Goal: Transaction & Acquisition: Book appointment/travel/reservation

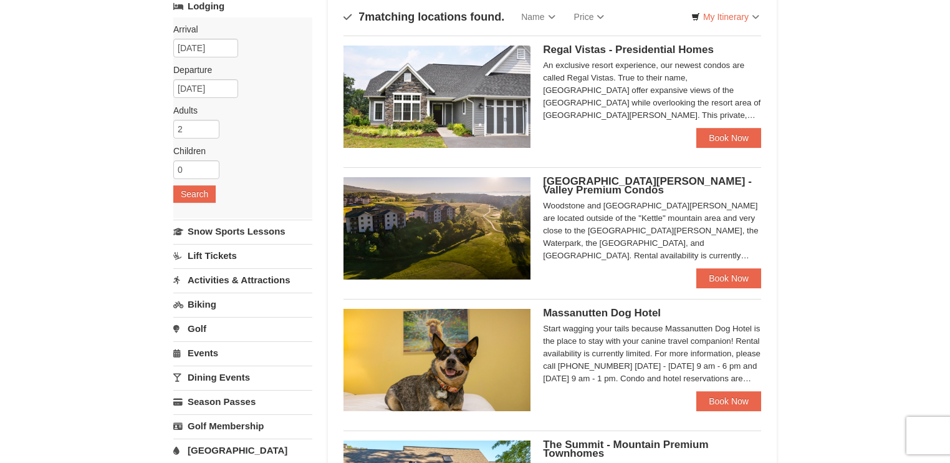
scroll to position [86, 0]
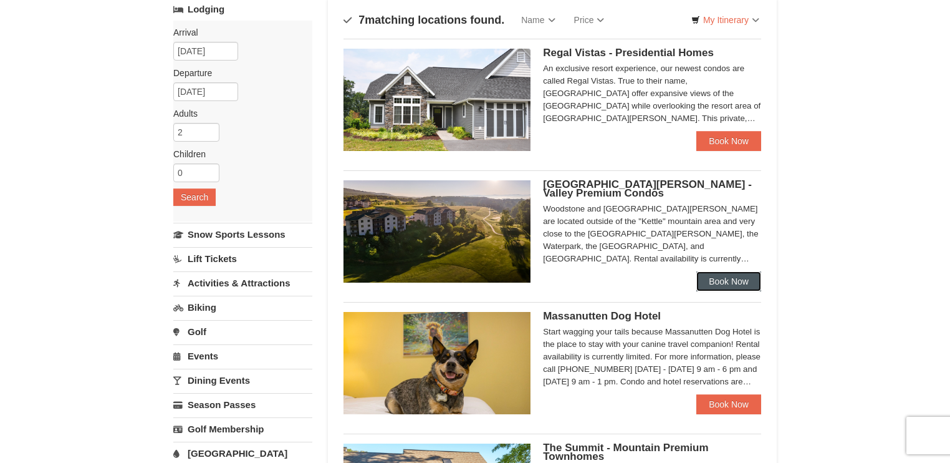
click at [701, 282] on link "Book Now" at bounding box center [728, 281] width 65 height 20
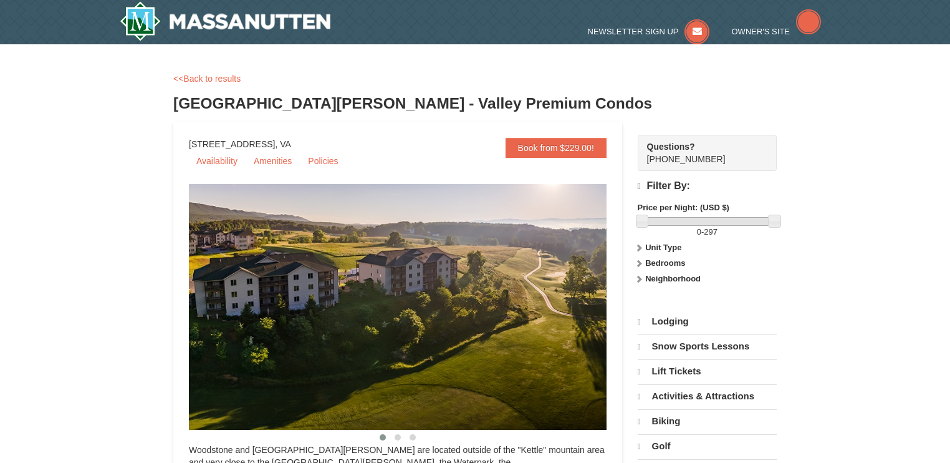
select select "10"
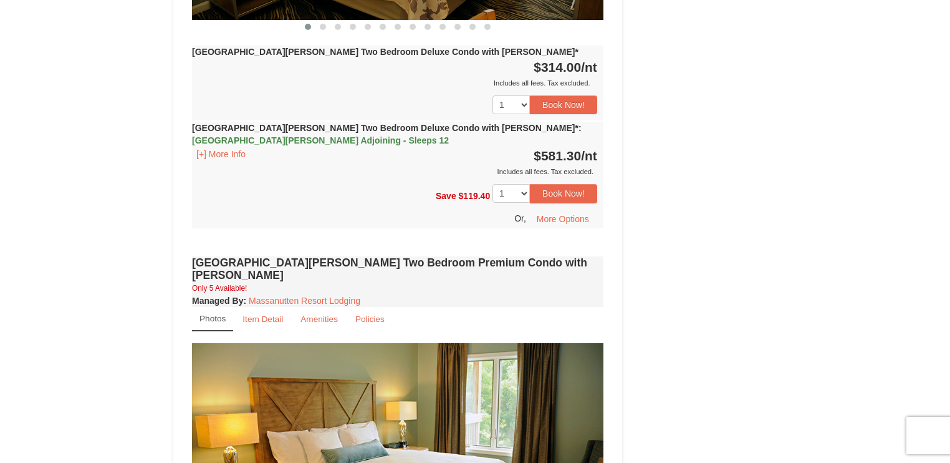
scroll to position [2316, 0]
